Goal: Task Accomplishment & Management: Manage account settings

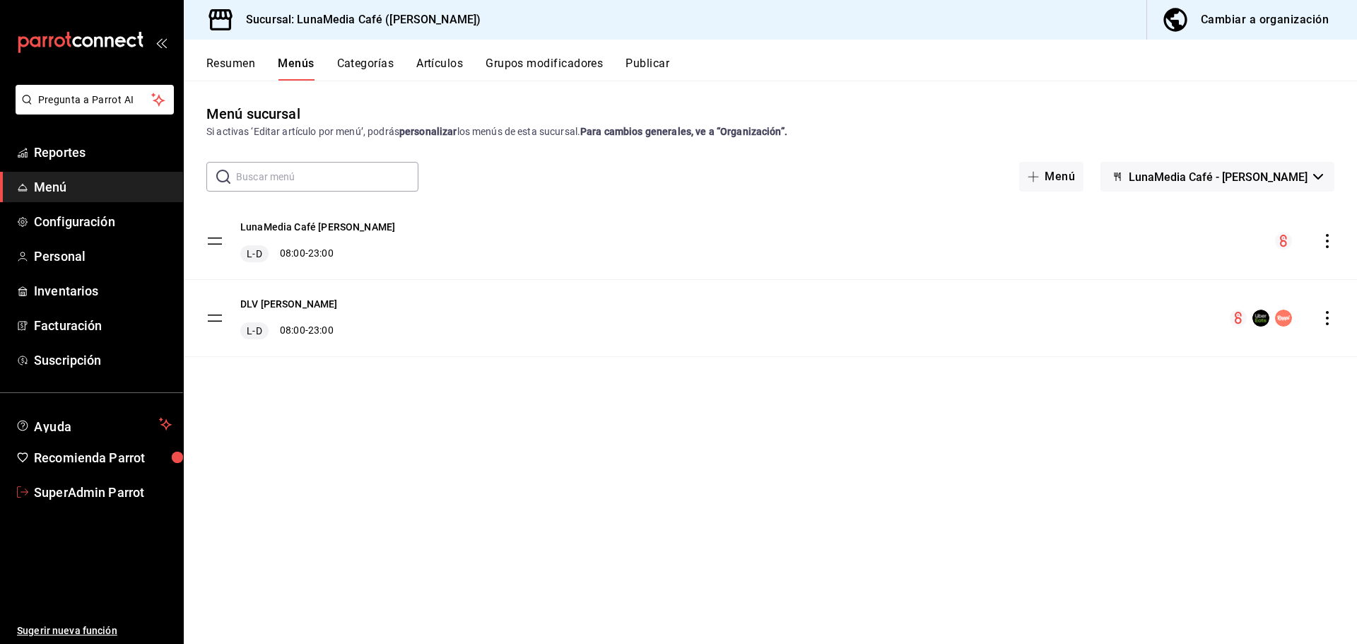
click at [70, 479] on link "SuperAdmin Parrot" at bounding box center [91, 492] width 183 height 30
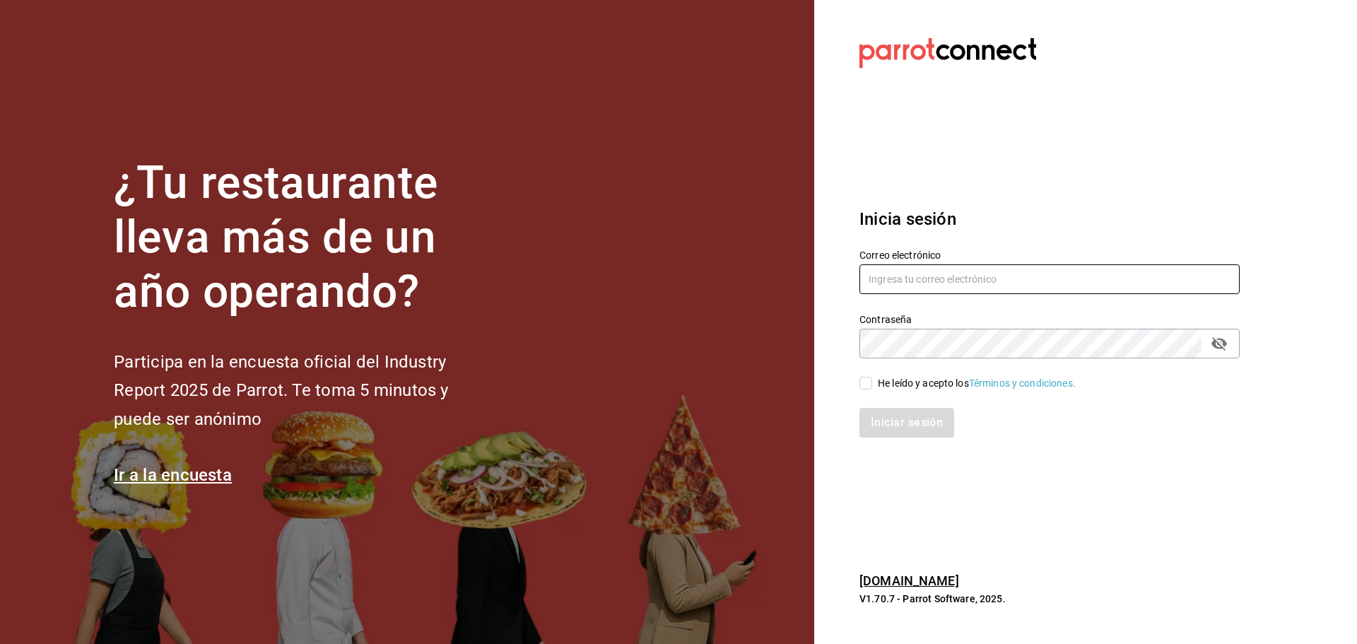
click at [895, 276] on input "text" at bounding box center [1050, 279] width 380 height 30
paste input "[EMAIL_ADDRESS][DOMAIN_NAME]"
type input "[EMAIL_ADDRESS][DOMAIN_NAME]"
click at [865, 385] on input "He leído y acepto los Términos y condiciones." at bounding box center [866, 383] width 13 height 13
checkbox input "true"
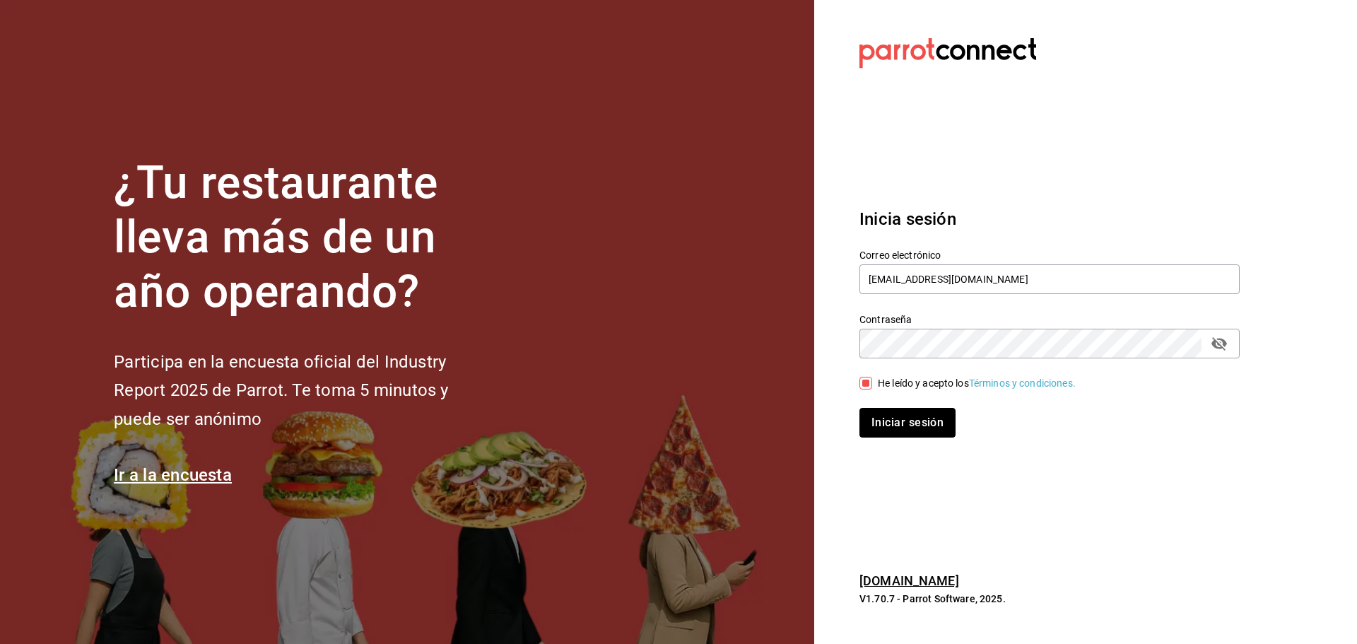
click at [881, 413] on button "Iniciar sesión" at bounding box center [908, 423] width 96 height 30
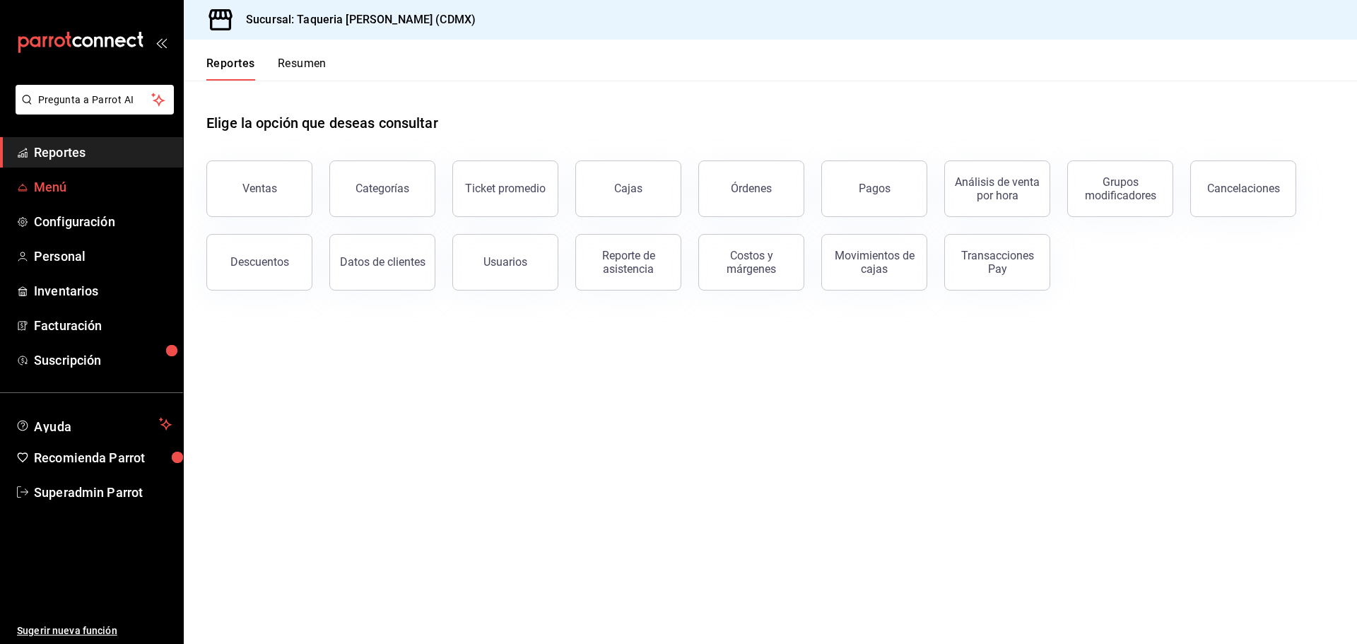
click at [65, 187] on span "Menú" at bounding box center [103, 186] width 138 height 19
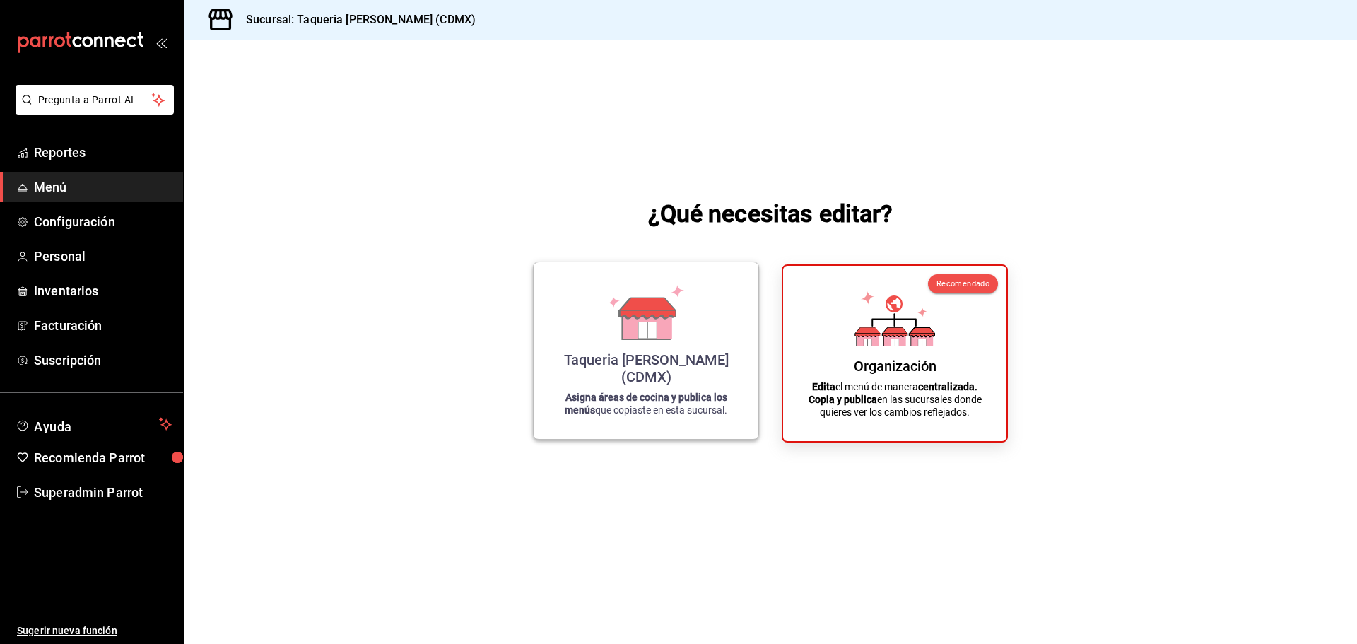
click at [650, 361] on div "Taqueria Don Pepe (CDMX) Asigna áreas de cocina y publica los menús que copiast…" at bounding box center [646, 351] width 191 height 154
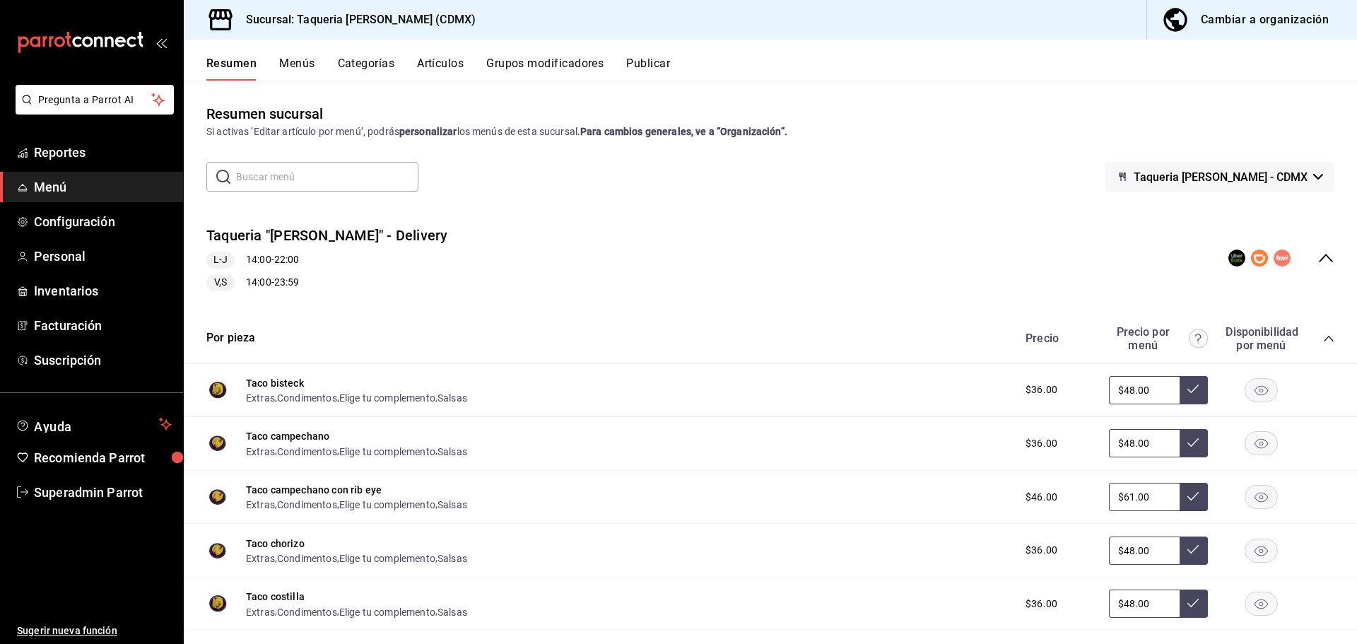
click at [1319, 258] on icon "collapse-menu-row" at bounding box center [1326, 258] width 14 height 8
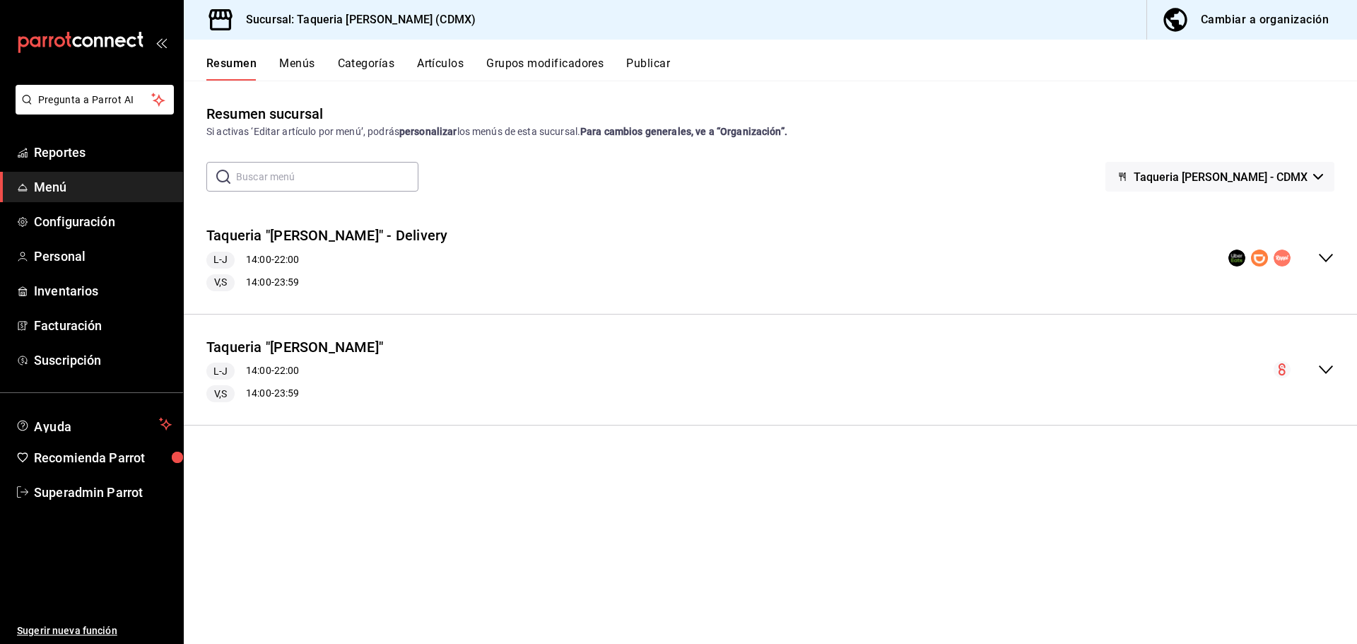
click at [286, 68] on button "Menús" at bounding box center [296, 69] width 35 height 24
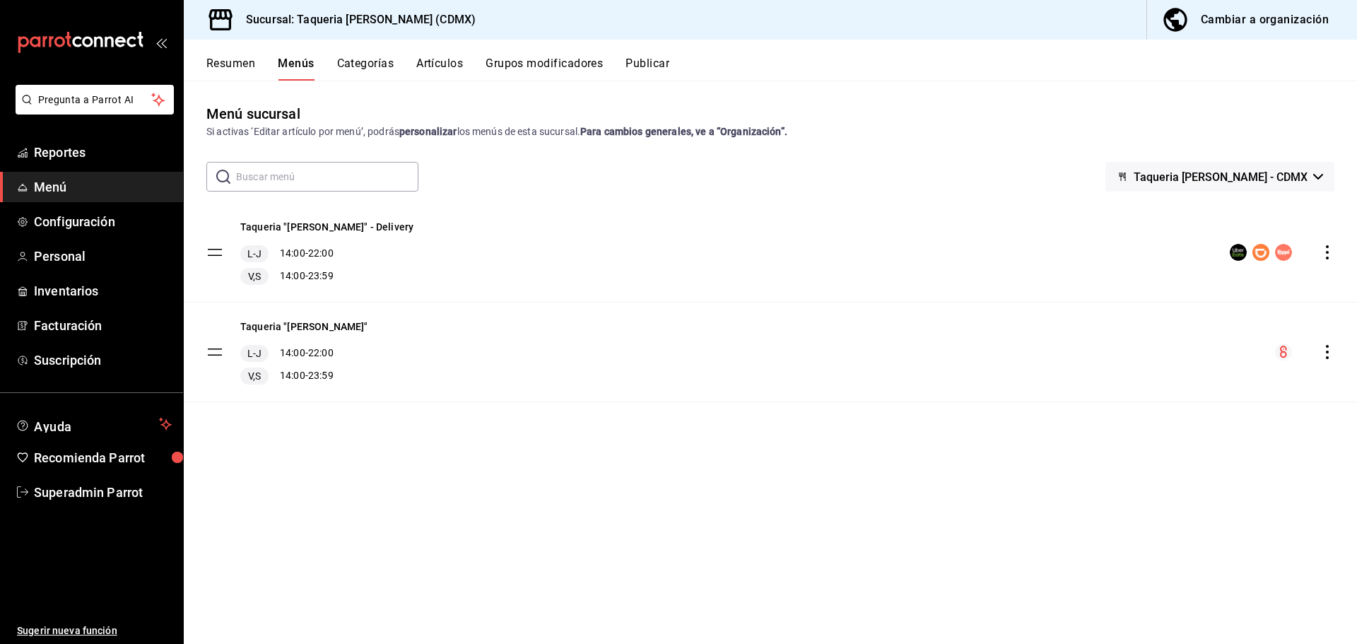
click at [1326, 252] on icon "actions" at bounding box center [1328, 252] width 14 height 14
click at [1317, 216] on div at bounding box center [678, 322] width 1357 height 644
click at [643, 64] on button "Publicar" at bounding box center [648, 69] width 44 height 24
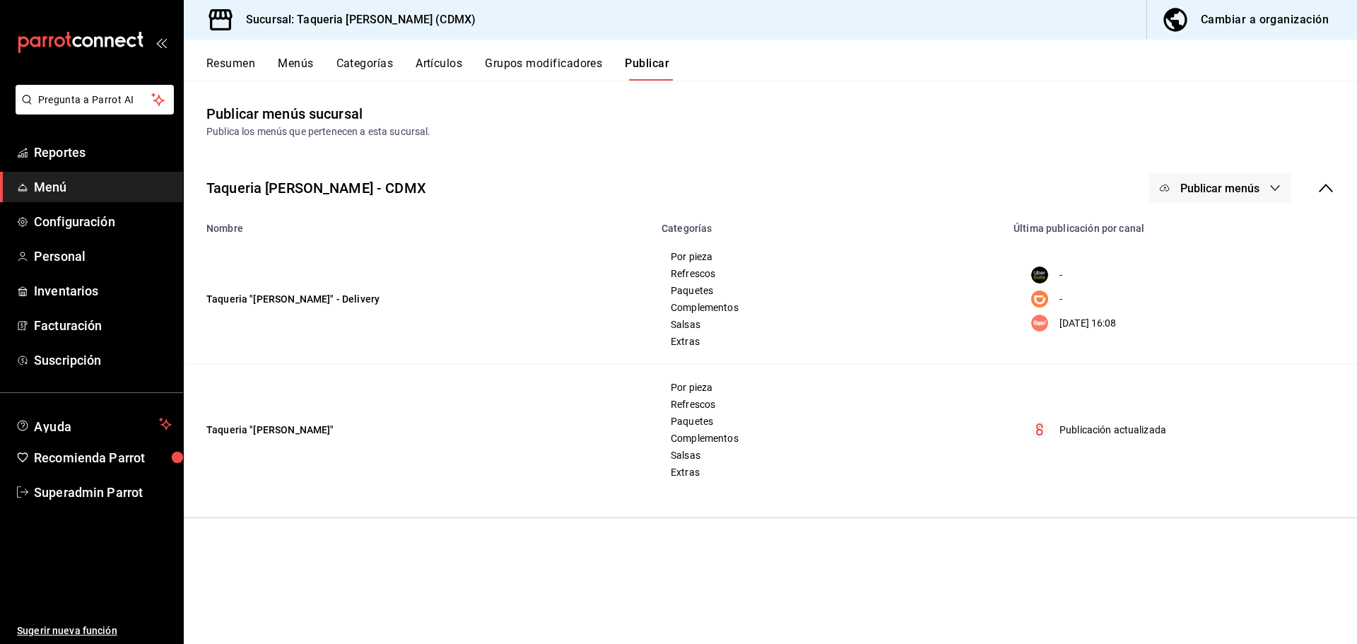
click at [216, 61] on button "Resumen" at bounding box center [230, 69] width 49 height 24
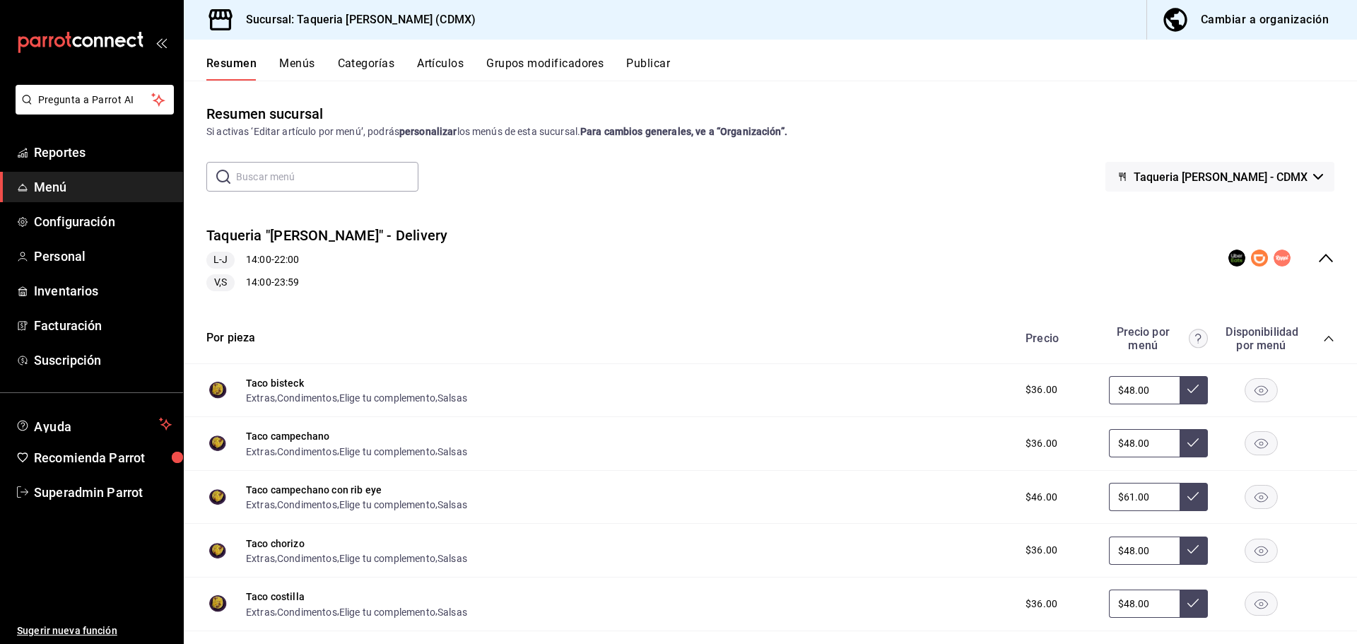
click at [1319, 257] on icon "collapse-menu-row" at bounding box center [1326, 258] width 14 height 8
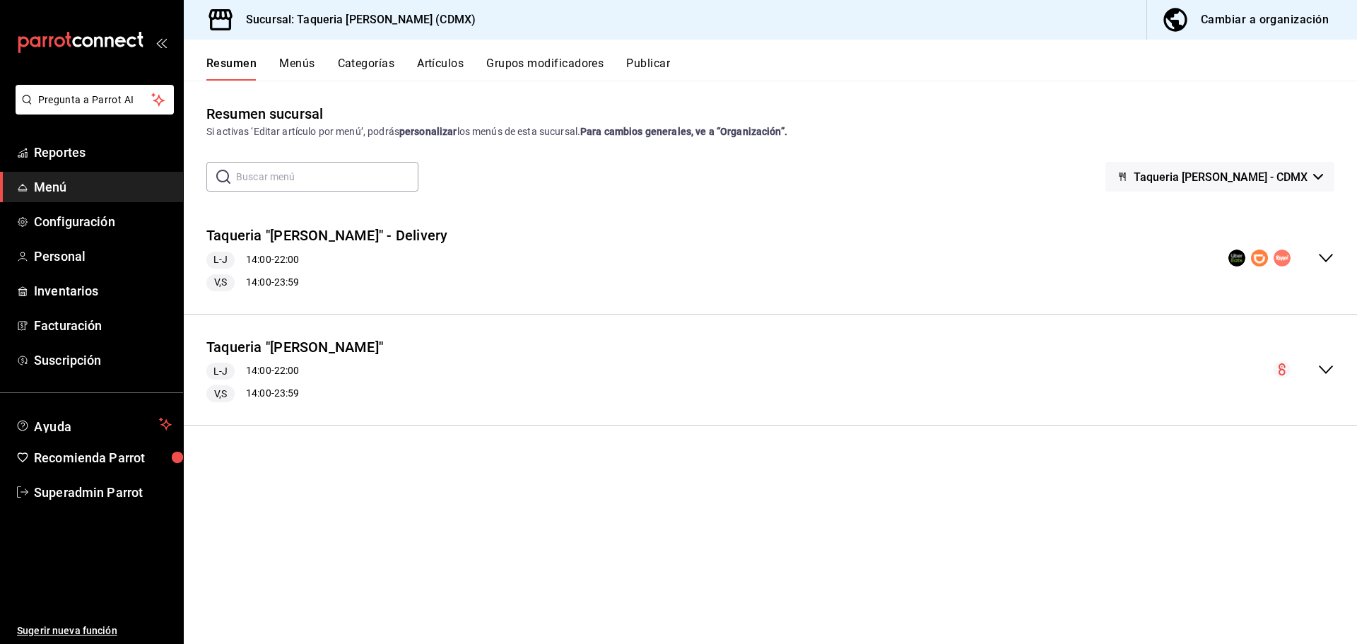
click at [443, 59] on button "Artículos" at bounding box center [440, 69] width 47 height 24
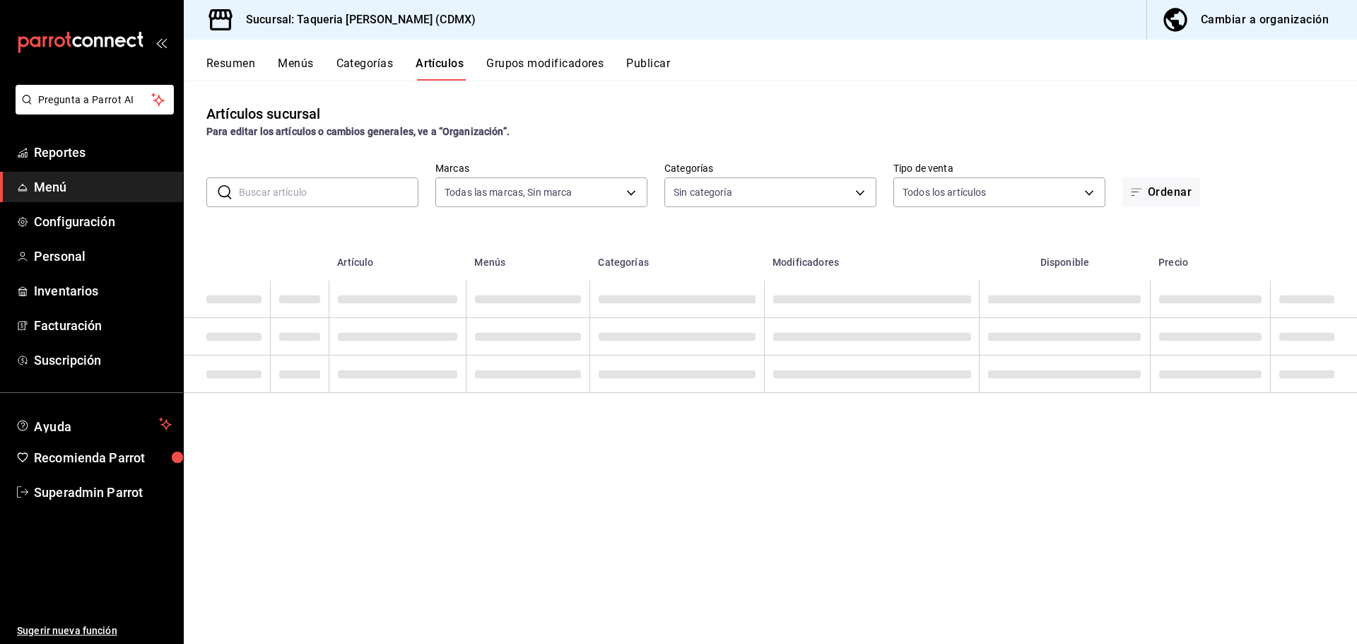
type input "6420383b-8504-466e-b8e1-7ad85ed98961"
type input "81ef84e3-089b-4c7a-bc69-064ba6add30f,6097d651-3ef1-4106-888a-8e7e3d020655,df9df…"
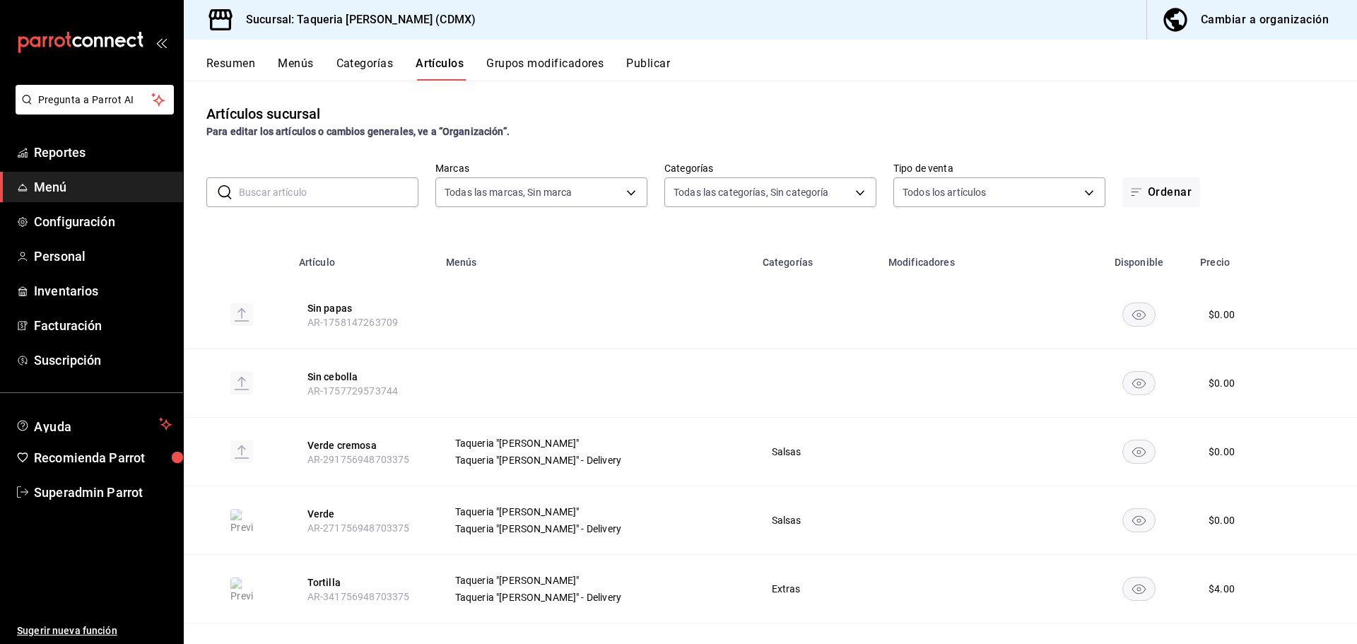
click at [280, 59] on button "Menús" at bounding box center [295, 69] width 35 height 24
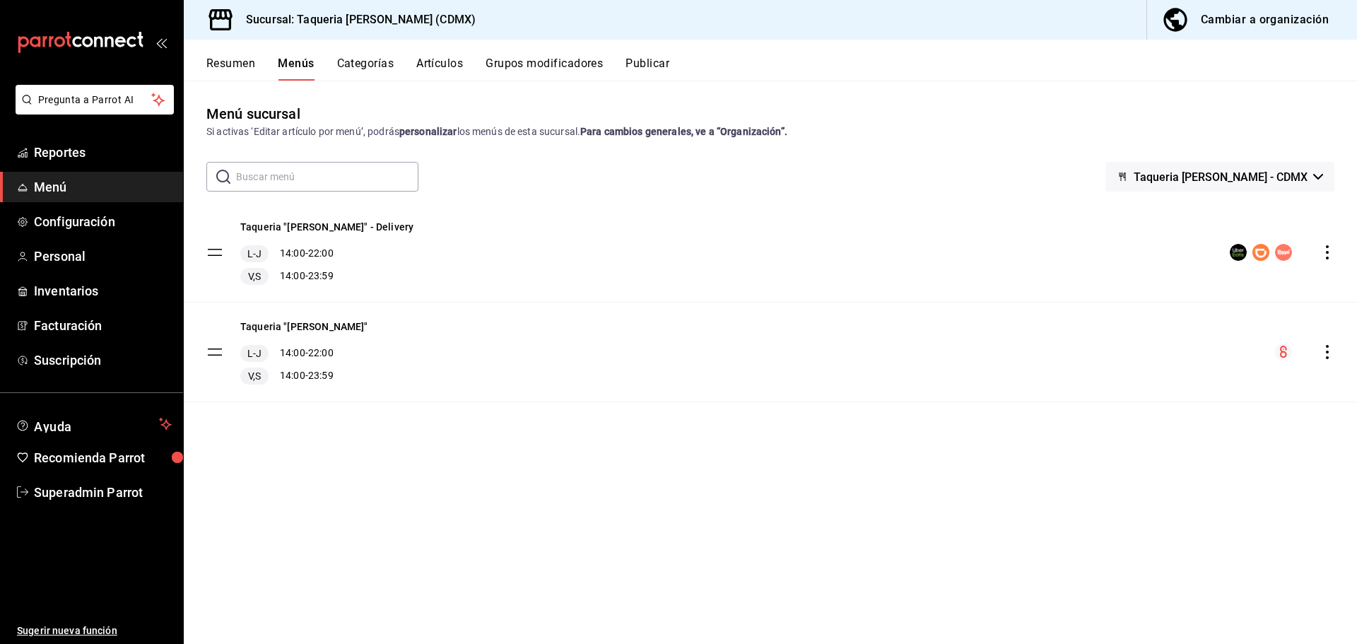
click at [224, 59] on button "Resumen" at bounding box center [230, 69] width 49 height 24
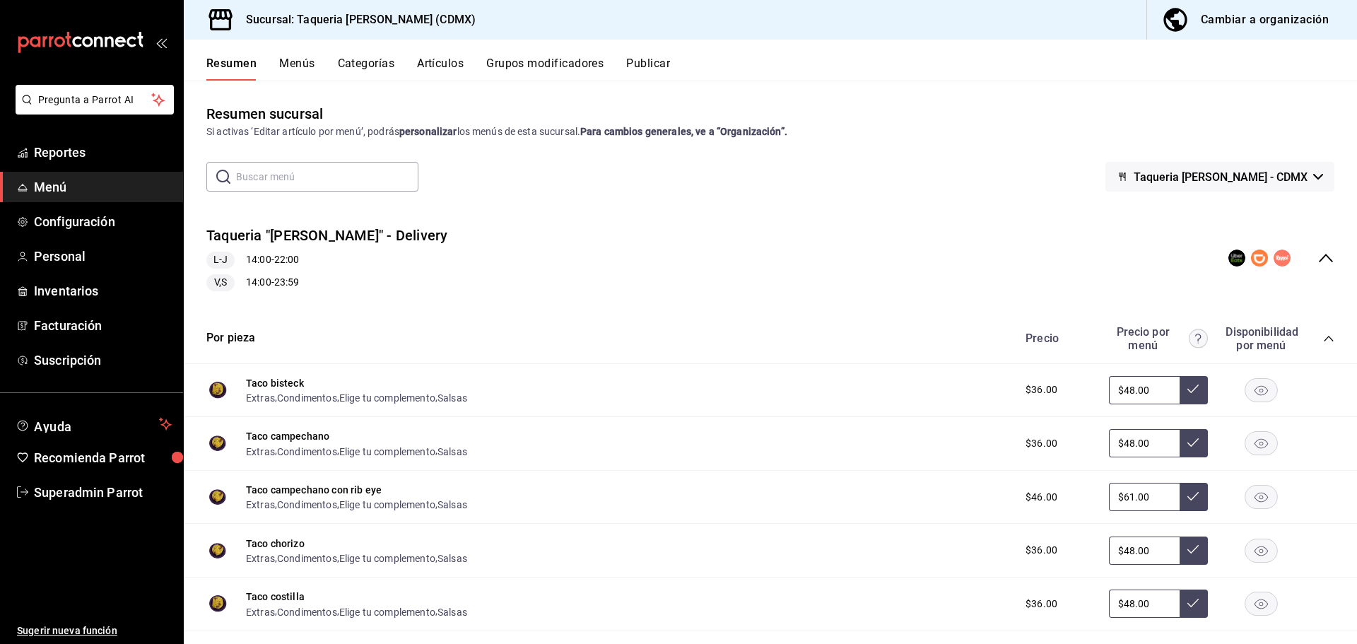
click at [1320, 257] on icon "collapse-menu-row" at bounding box center [1326, 258] width 17 height 17
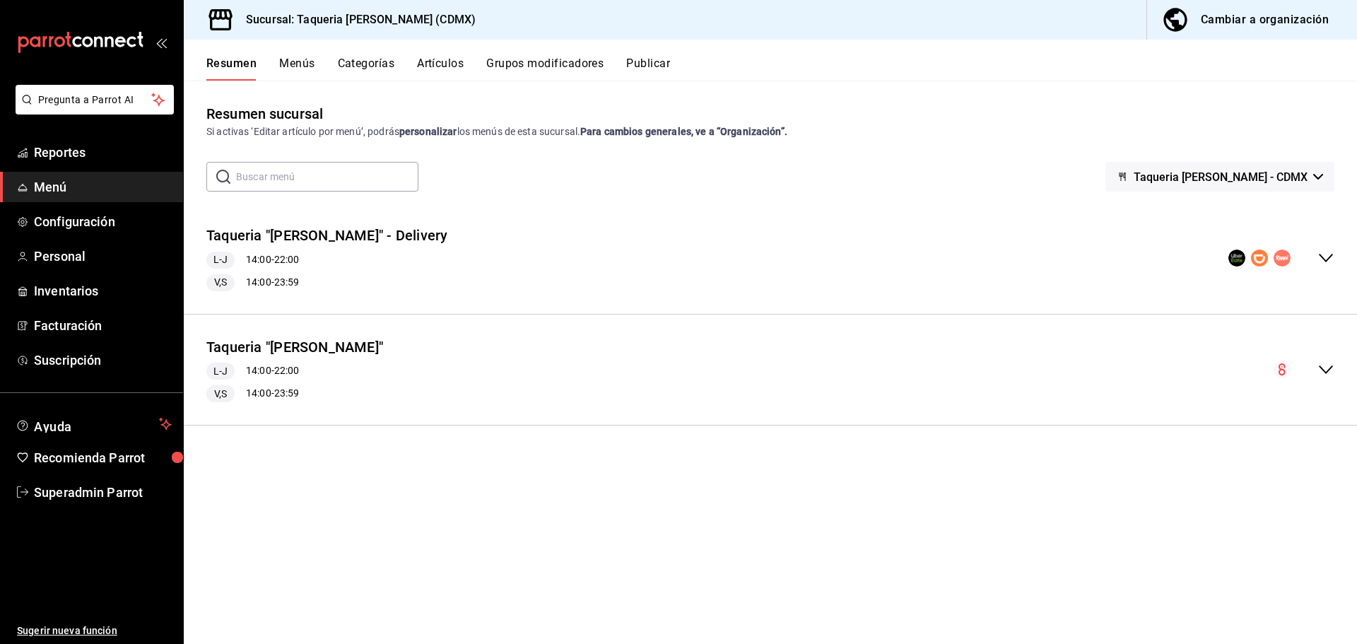
click at [1318, 257] on icon "collapse-menu-row" at bounding box center [1326, 258] width 17 height 17
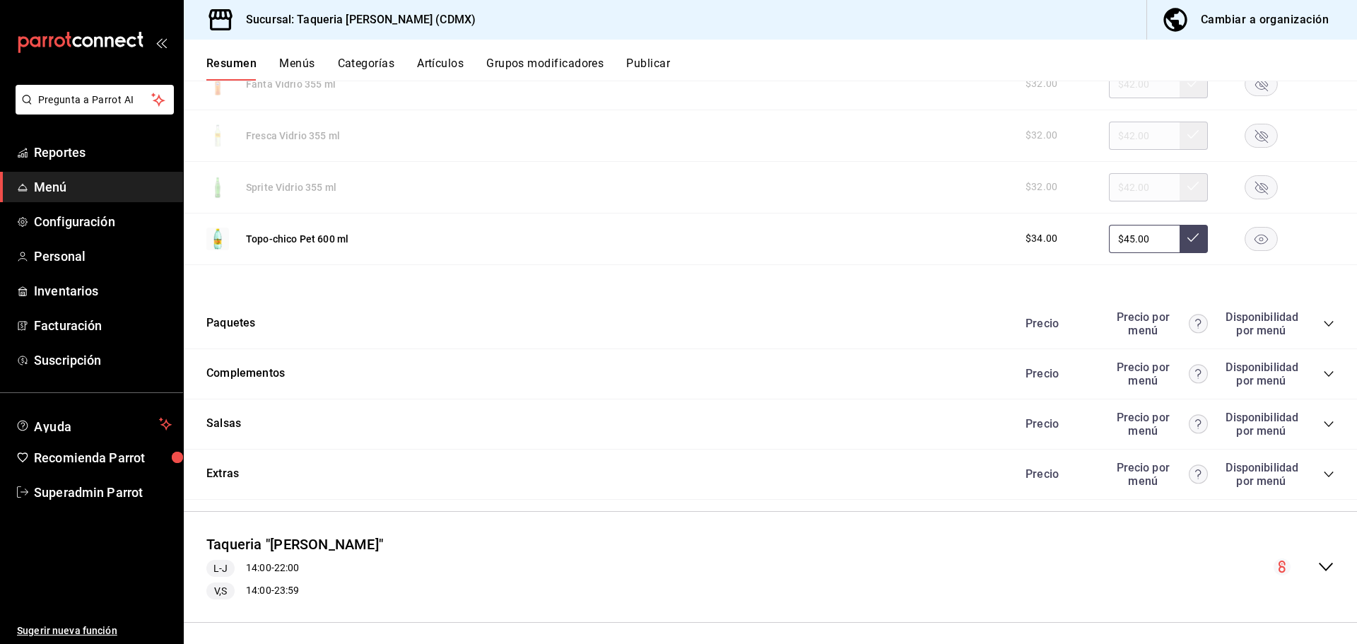
scroll to position [1494, 0]
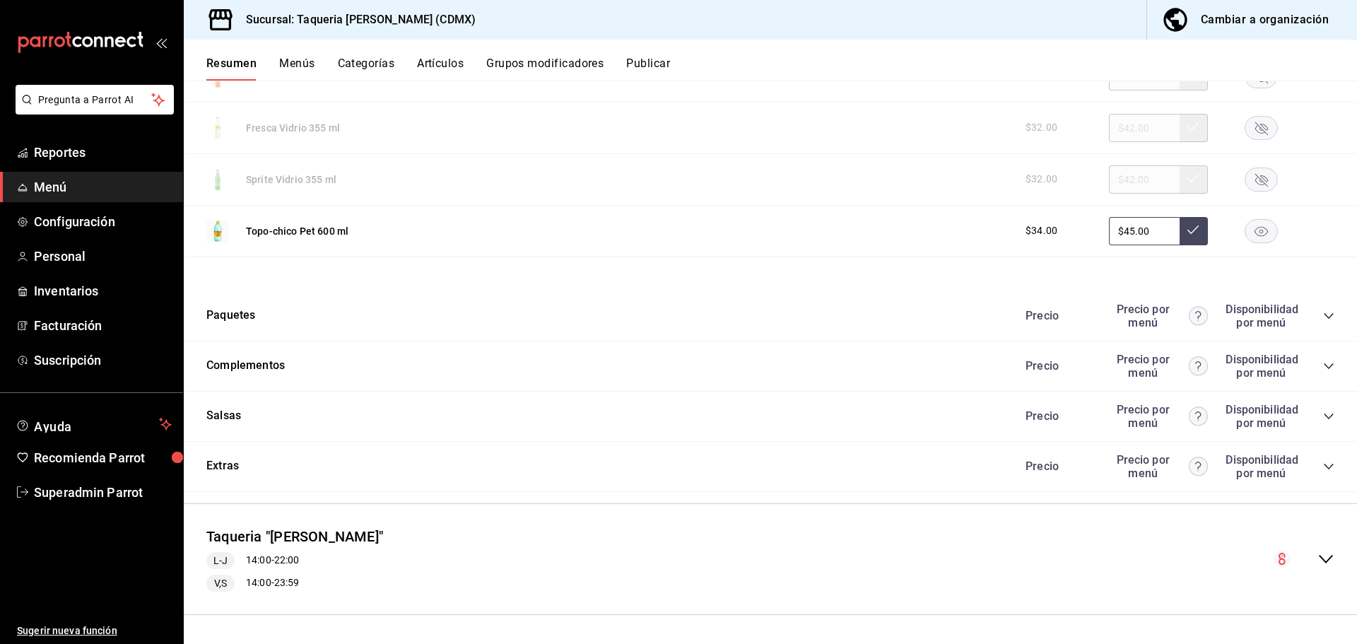
click at [1323, 317] on icon "collapse-category-row" at bounding box center [1328, 315] width 11 height 11
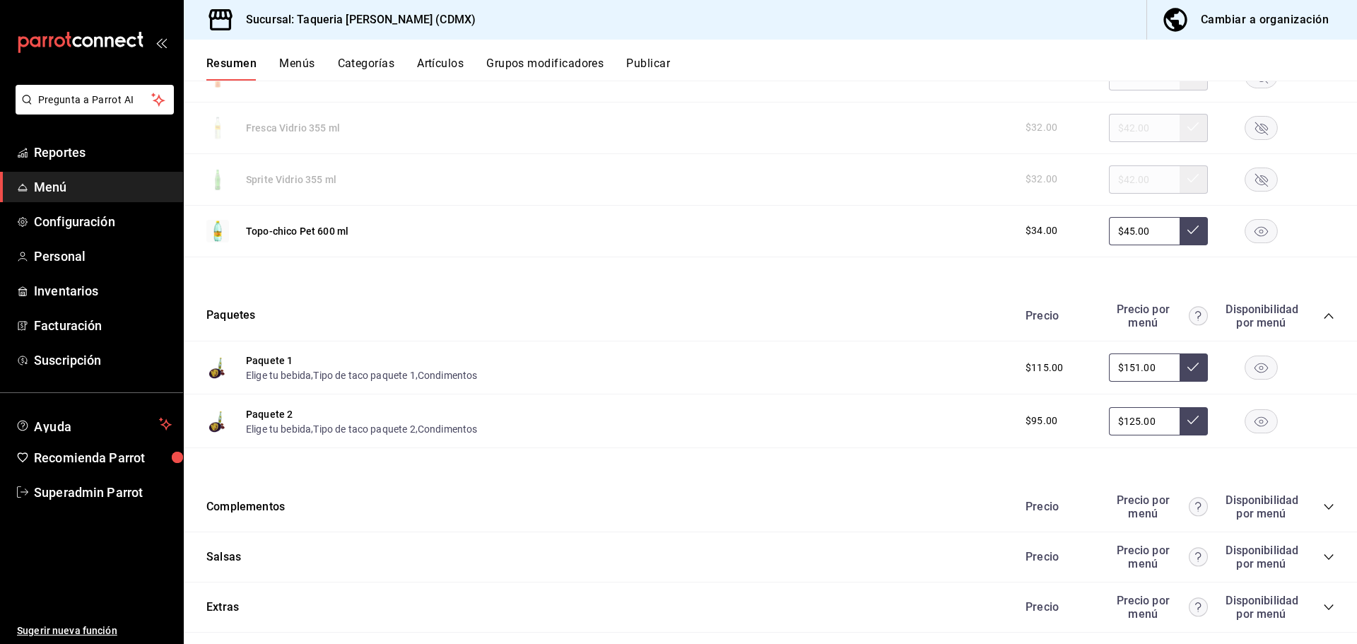
click at [1323, 314] on icon "collapse-category-row" at bounding box center [1328, 315] width 11 height 11
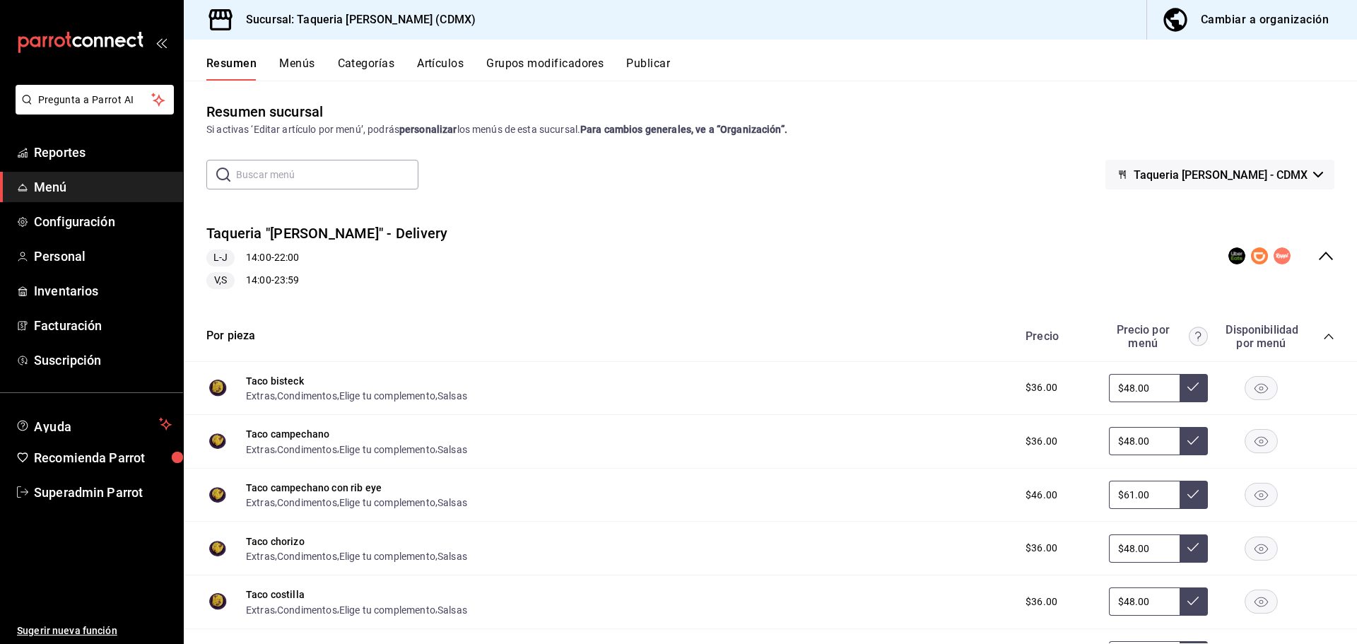
scroll to position [0, 0]
click at [1323, 337] on icon "collapse-category-row" at bounding box center [1328, 338] width 11 height 11
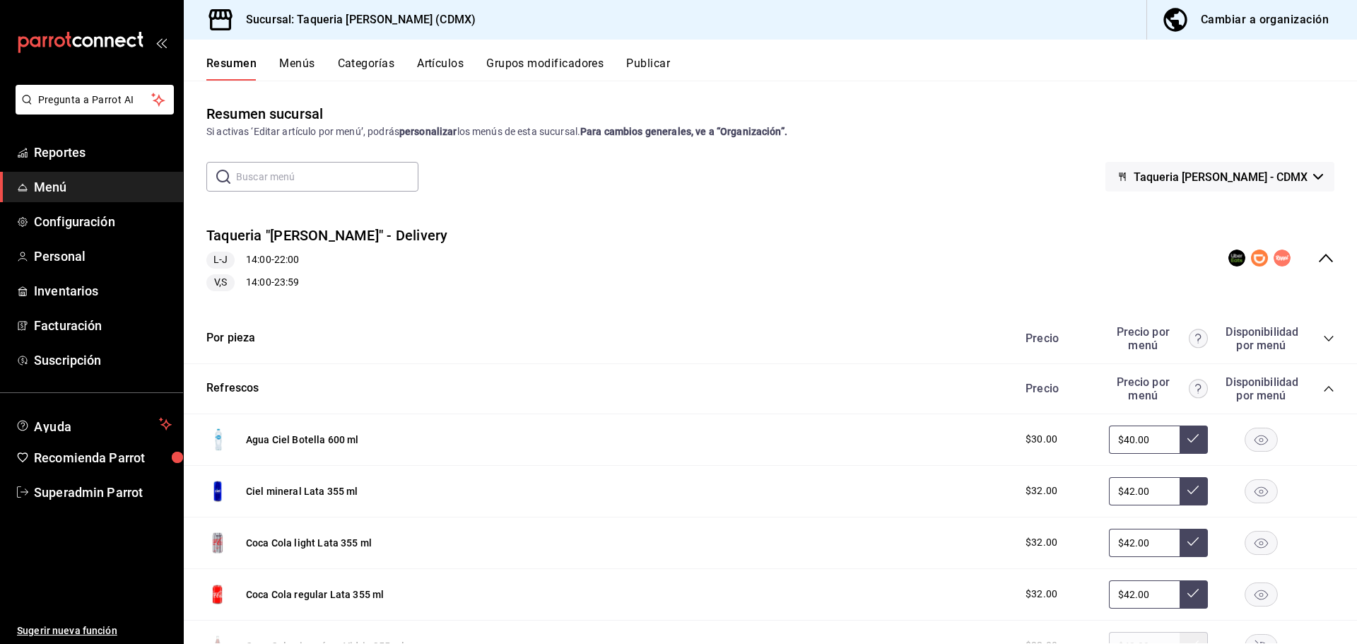
click at [1323, 387] on icon "collapse-category-row" at bounding box center [1328, 388] width 11 height 11
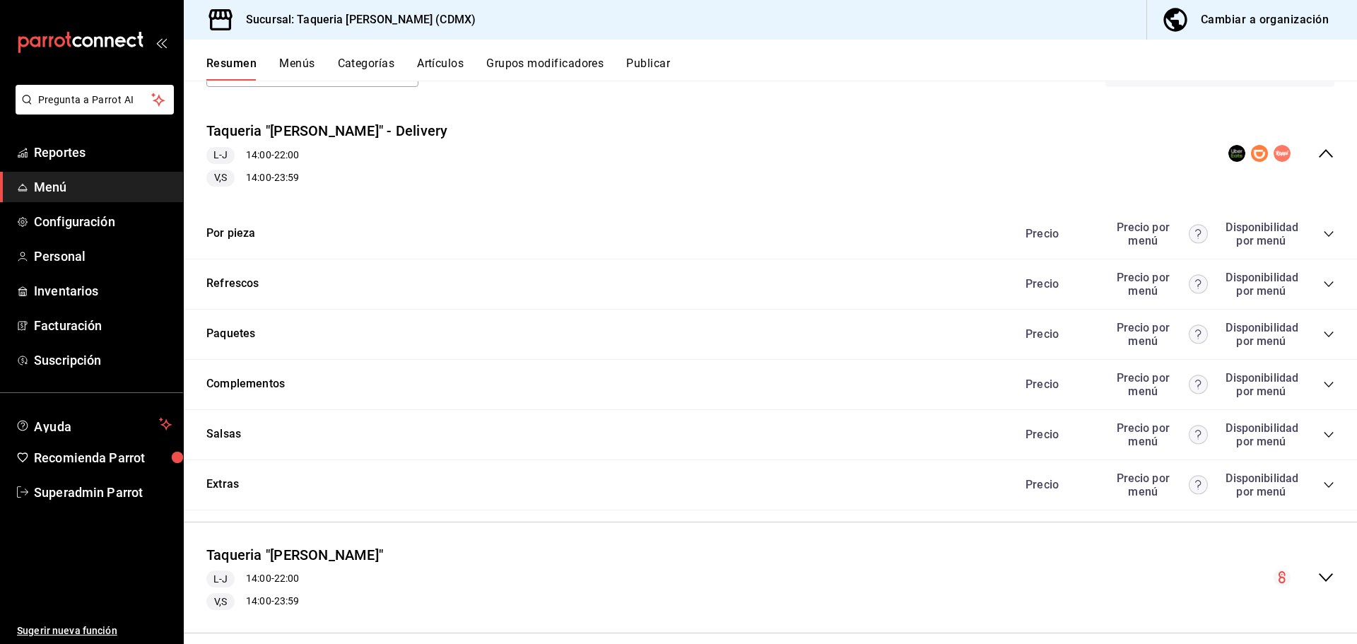
scroll to position [123, 0]
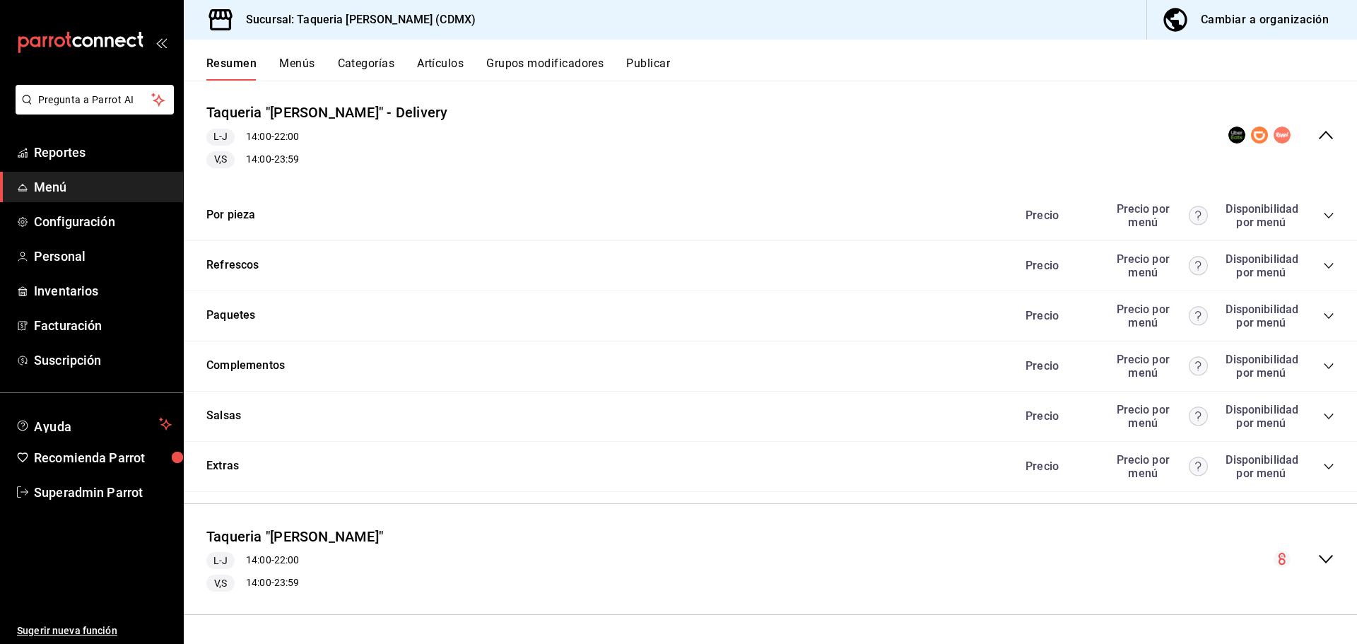
click at [1318, 137] on icon "collapse-menu-row" at bounding box center [1326, 135] width 17 height 17
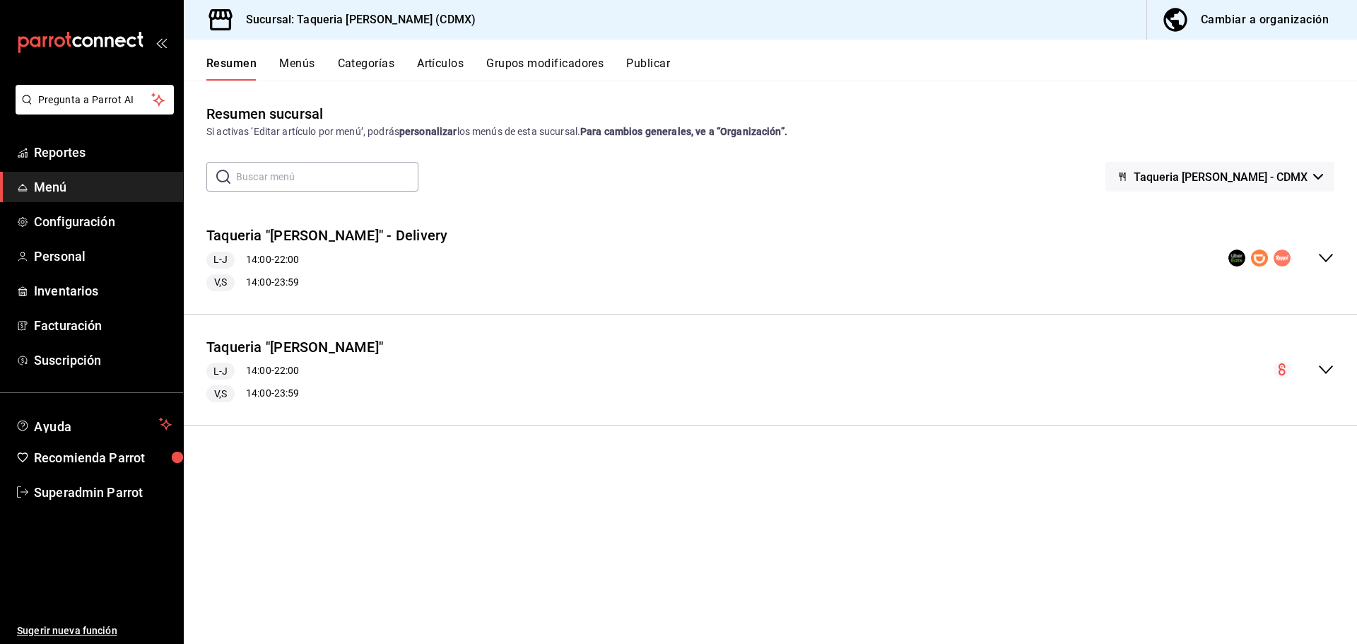
click at [1329, 259] on icon "collapse-menu-row" at bounding box center [1326, 258] width 14 height 8
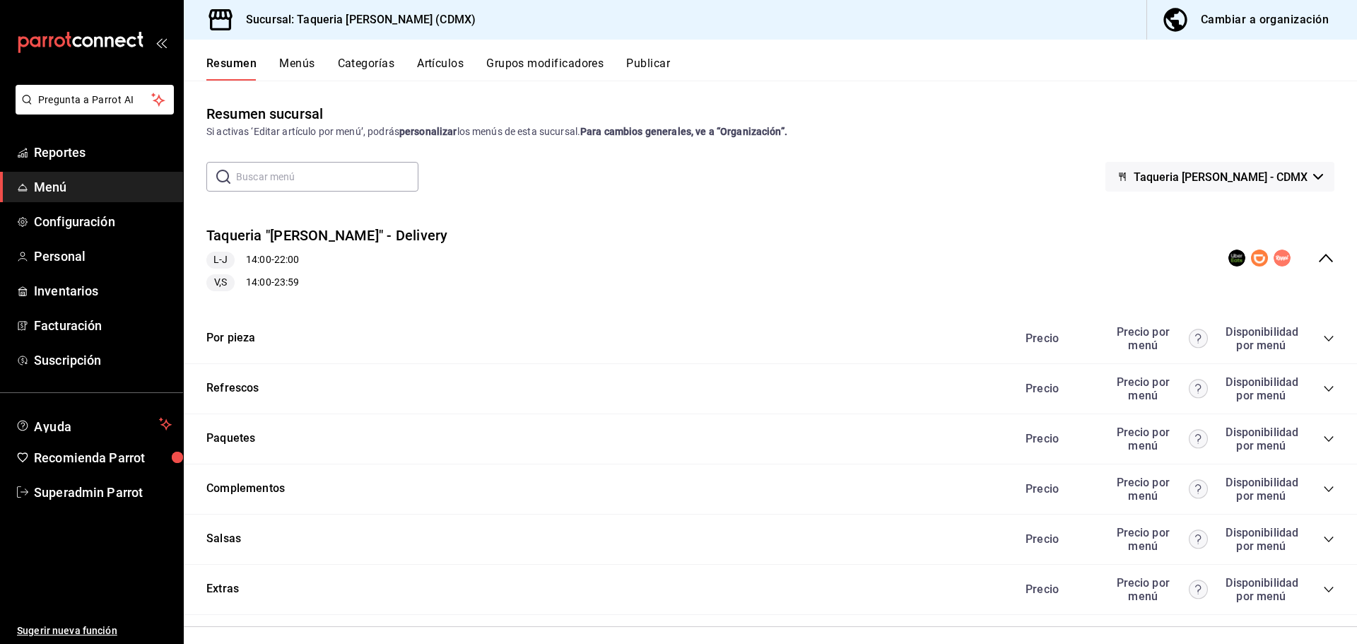
click at [1323, 334] on icon "collapse-category-row" at bounding box center [1328, 338] width 11 height 11
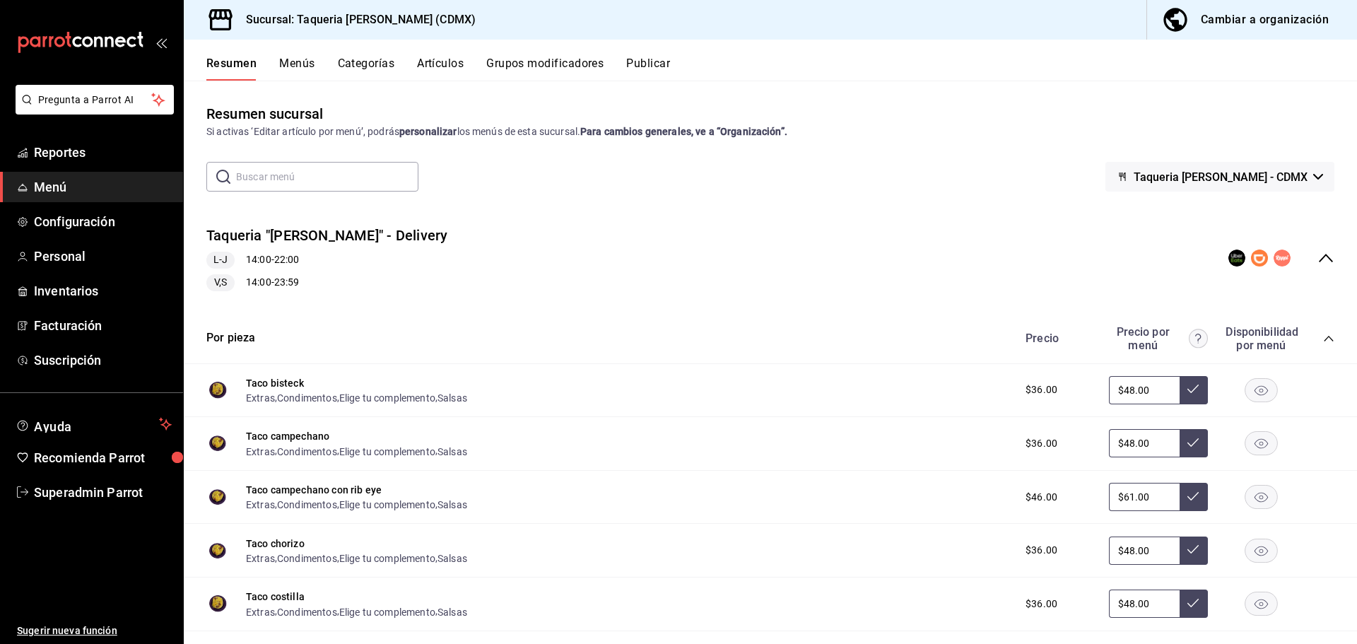
click at [213, 385] on img at bounding box center [217, 390] width 23 height 23
click at [269, 380] on button "Taco bisteck" at bounding box center [275, 383] width 58 height 14
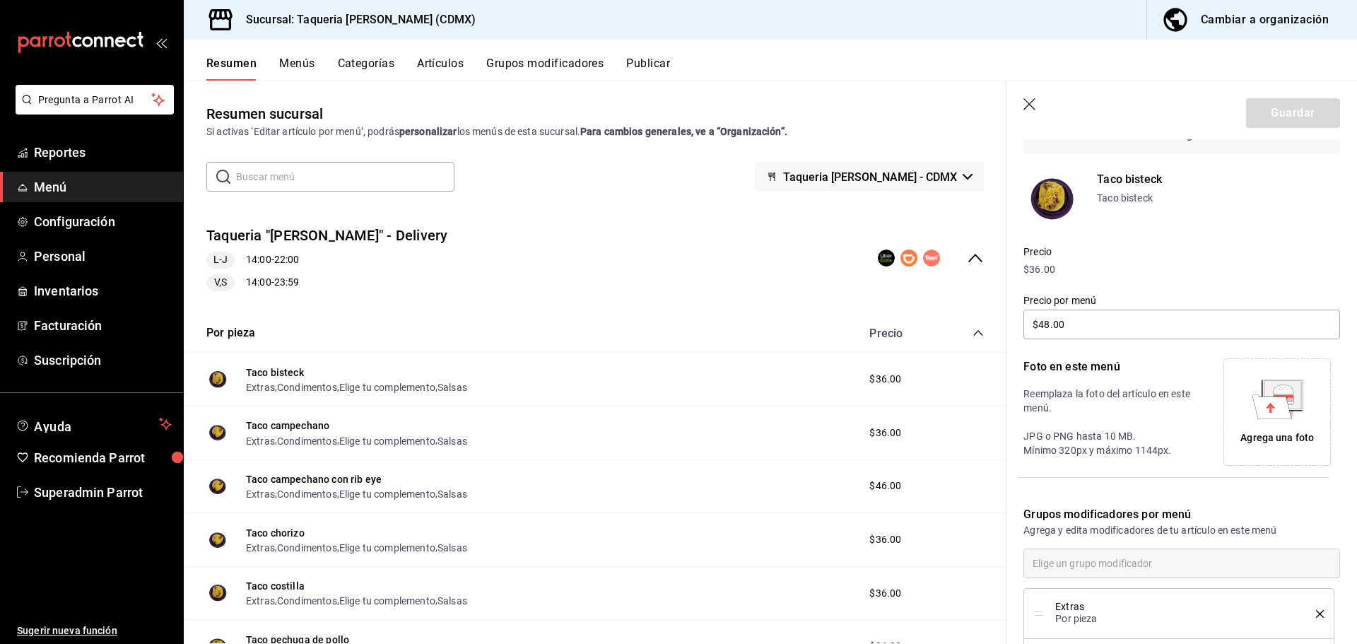
scroll to position [71, 0]
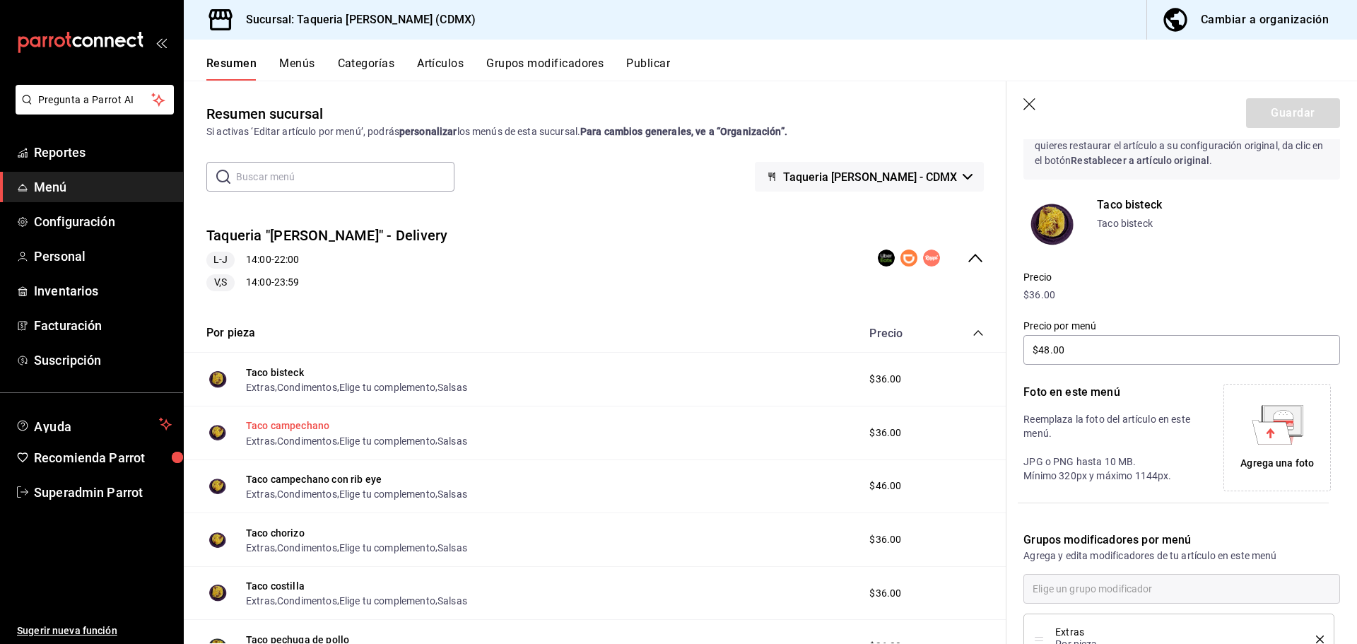
click at [259, 423] on button "Taco campechano" at bounding box center [287, 426] width 83 height 14
click at [257, 373] on button "Taco bisteck" at bounding box center [275, 372] width 58 height 14
click at [264, 425] on button "Taco campechano" at bounding box center [287, 426] width 83 height 14
click at [266, 481] on button "Taco campechano con rib eye" at bounding box center [314, 479] width 136 height 14
click at [1040, 106] on header "Guardar" at bounding box center [1182, 110] width 351 height 58
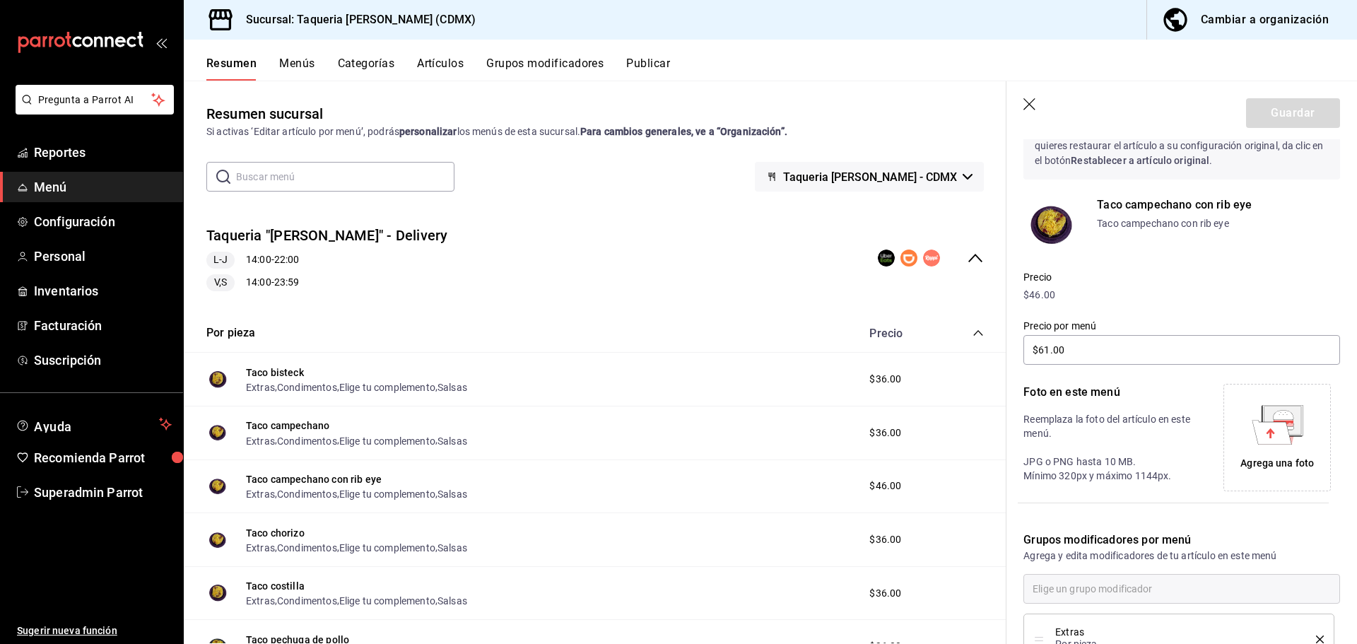
click at [1033, 106] on icon "button" at bounding box center [1031, 105] width 14 height 14
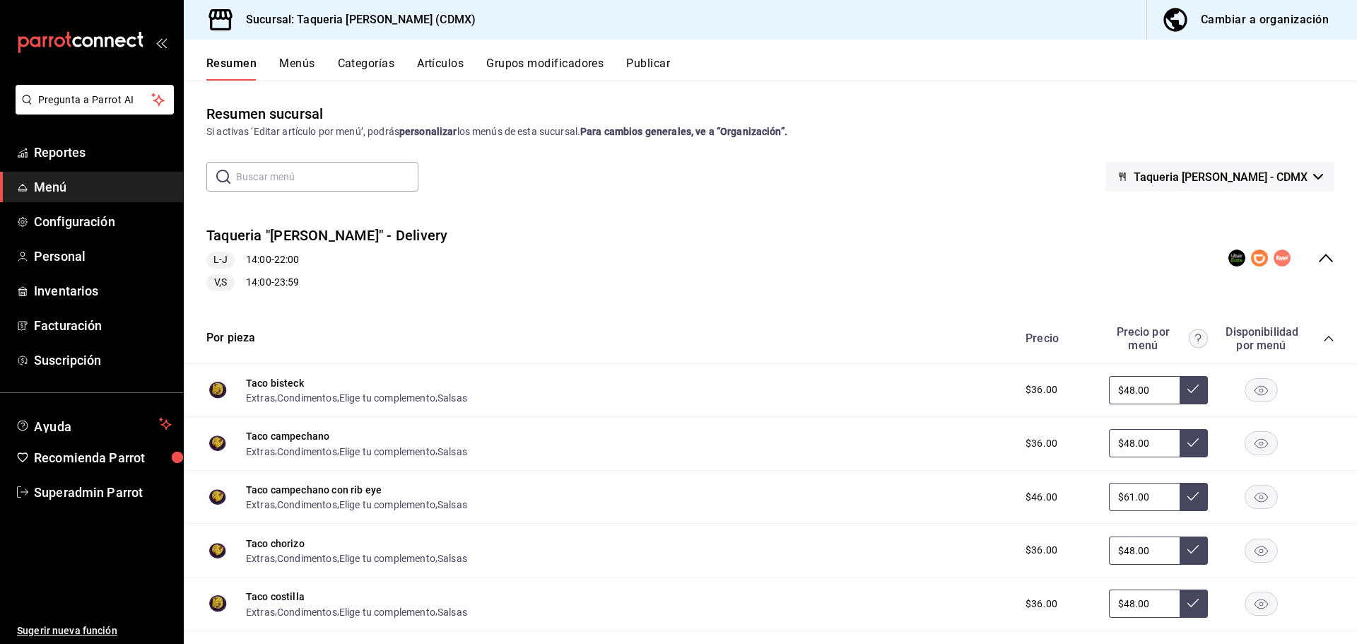
click at [1318, 259] on icon "collapse-menu-row" at bounding box center [1326, 258] width 17 height 17
